Goal: Communication & Community: Answer question/provide support

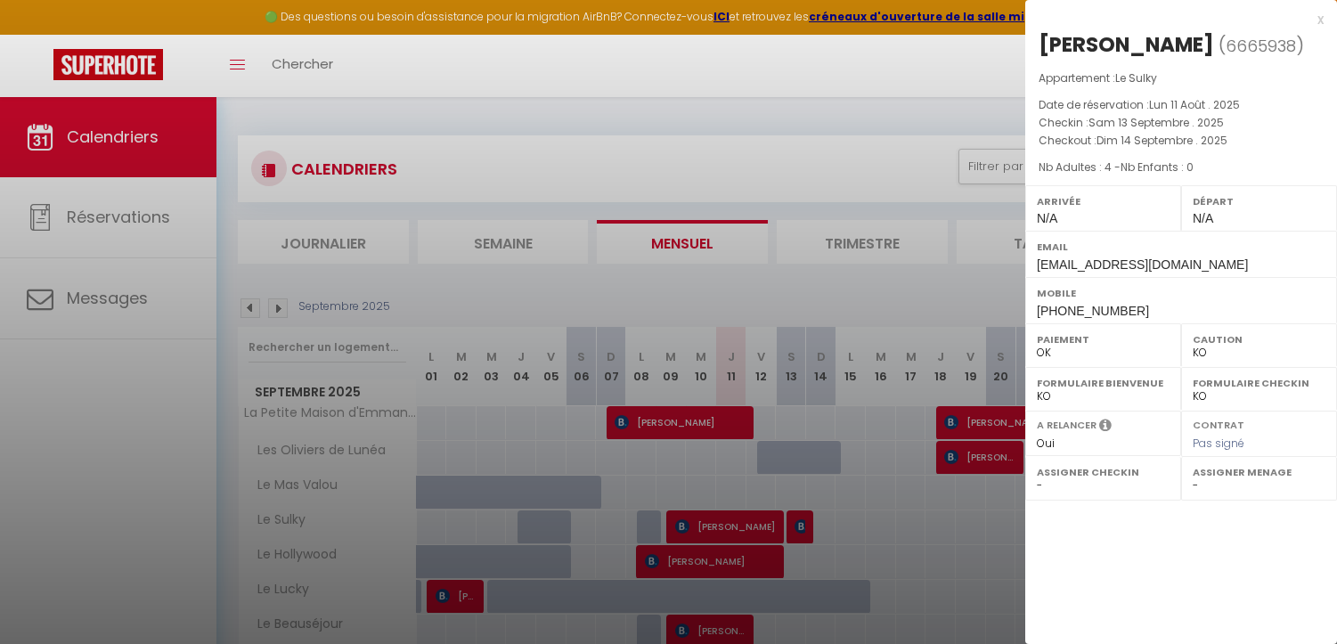
click at [1316, 22] on div "x" at bounding box center [1175, 19] width 298 height 21
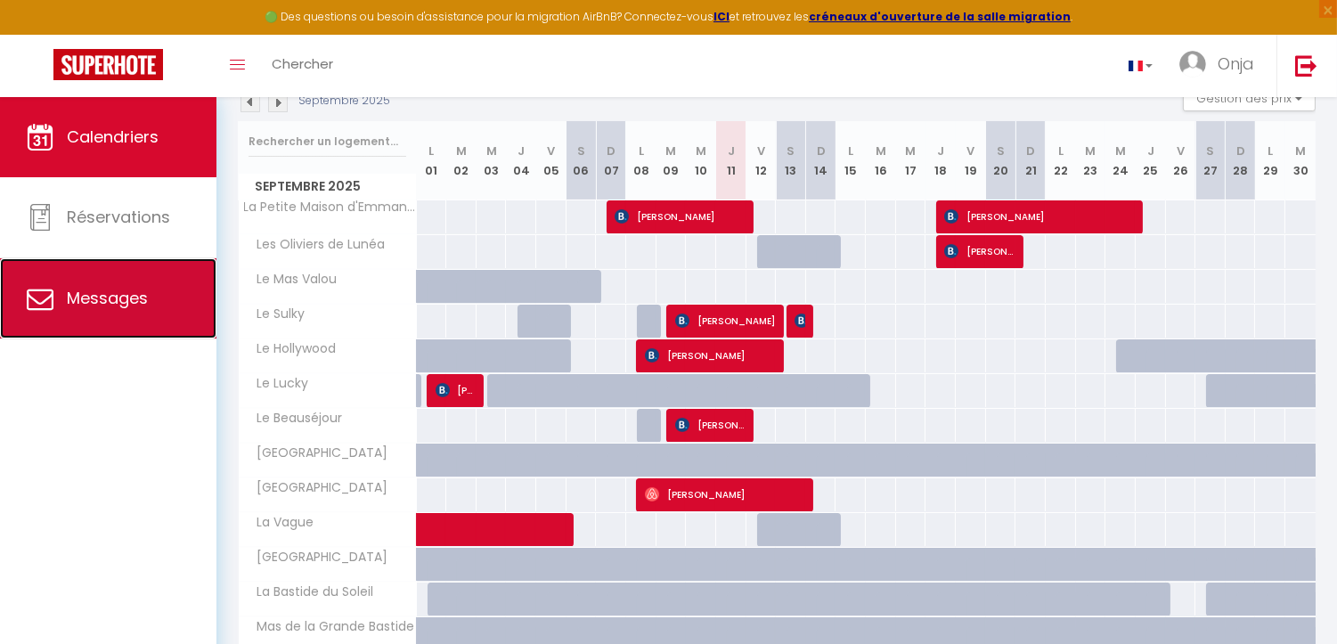
click at [169, 301] on link "Messages" at bounding box center [108, 298] width 217 height 80
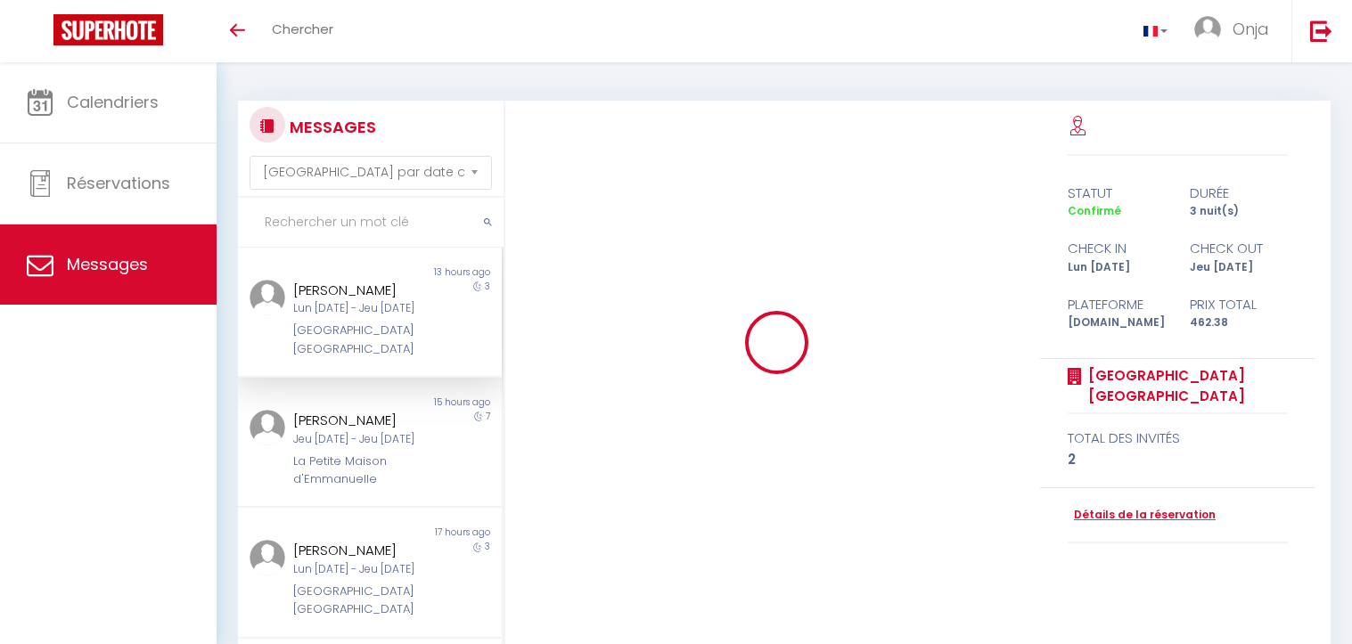
select select "message"
